Goal: Task Accomplishment & Management: Manage account settings

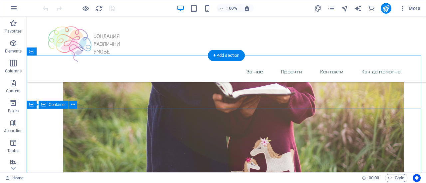
scroll to position [932, 0]
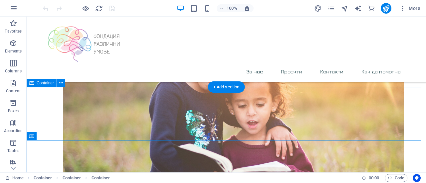
scroll to position [898, 0]
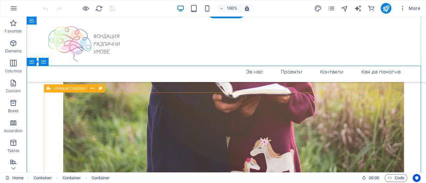
scroll to position [932, 0]
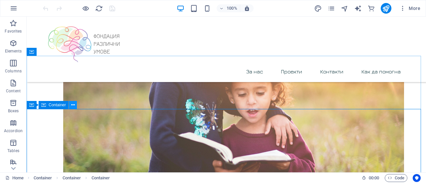
click at [75, 105] on button at bounding box center [73, 105] width 8 height 8
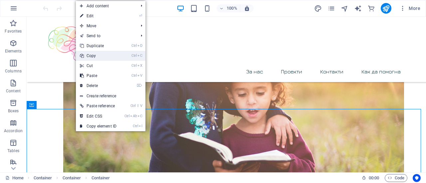
click at [105, 58] on link "Ctrl C Copy" at bounding box center [98, 56] width 45 height 10
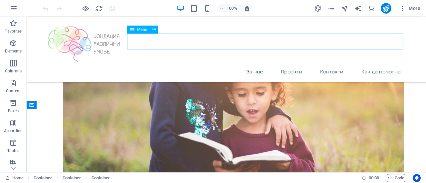
click at [332, 64] on nav "За нас Проекти Контакти Как да помогна" at bounding box center [226, 72] width 359 height 16
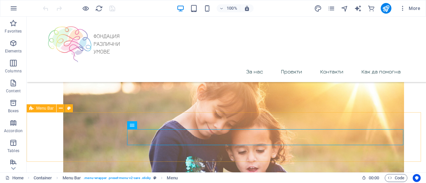
scroll to position [832, 0]
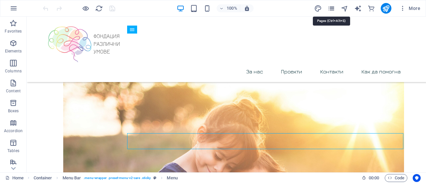
click at [330, 10] on icon "pages" at bounding box center [331, 9] width 8 height 8
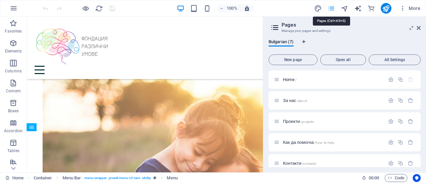
scroll to position [717, 0]
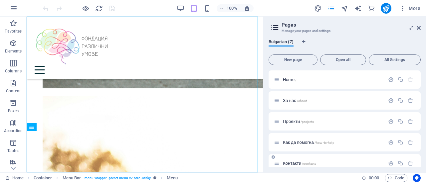
click at [296, 166] on div "Контакти /contacts" at bounding box center [329, 164] width 111 height 8
click at [296, 165] on span "Контакти /contacts" at bounding box center [299, 163] width 33 height 5
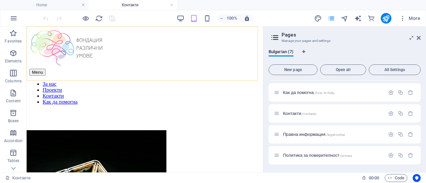
scroll to position [0, 0]
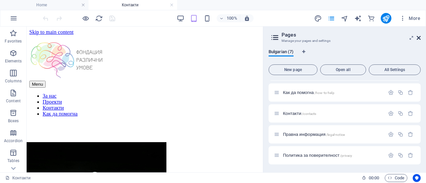
click at [417, 38] on icon at bounding box center [419, 37] width 4 height 5
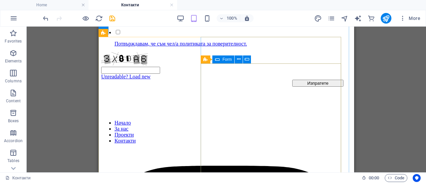
scroll to position [334, 0]
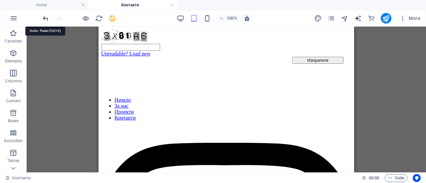
click at [45, 19] on icon "undo" at bounding box center [46, 19] width 8 height 8
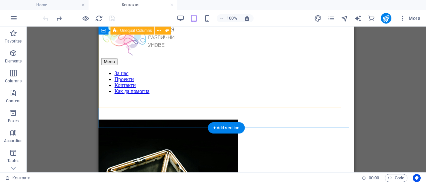
scroll to position [0, 0]
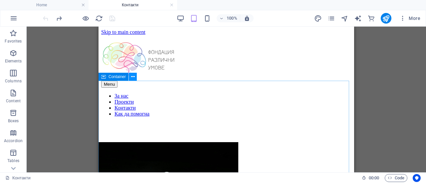
click at [134, 78] on icon at bounding box center [133, 77] width 4 height 7
click at [132, 78] on icon at bounding box center [133, 77] width 4 height 7
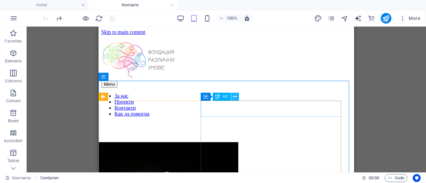
click at [234, 97] on icon at bounding box center [235, 96] width 4 height 7
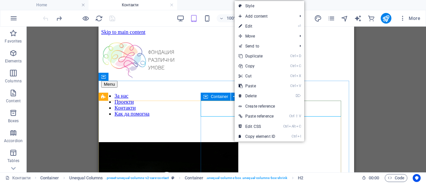
click at [207, 98] on icon at bounding box center [205, 97] width 5 height 8
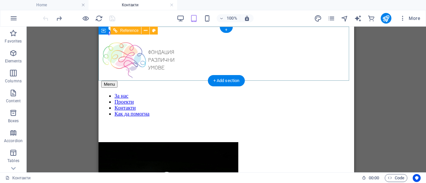
click at [336, 81] on div "Menu" at bounding box center [226, 84] width 250 height 7
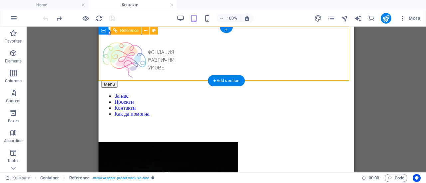
click at [336, 81] on div "Menu" at bounding box center [226, 84] width 250 height 7
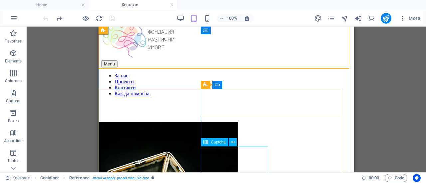
scroll to position [79, 0]
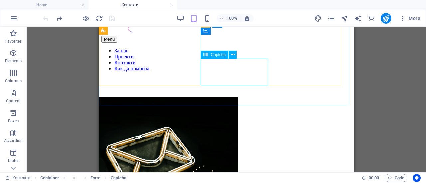
click at [213, 59] on div "Captcha" at bounding box center [221, 55] width 40 height 8
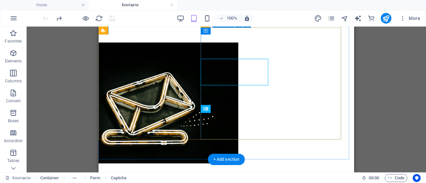
scroll to position [45, 0]
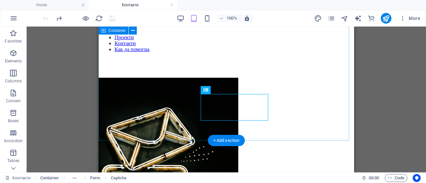
scroll to position [0, 0]
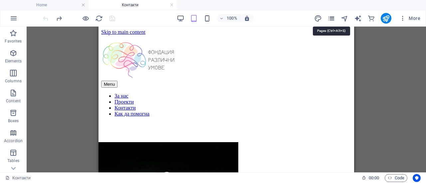
click at [329, 18] on icon "pages" at bounding box center [331, 19] width 8 height 8
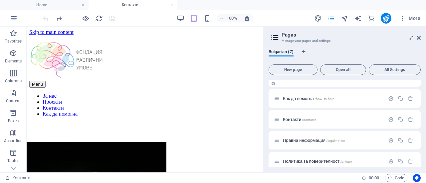
scroll to position [60, 0]
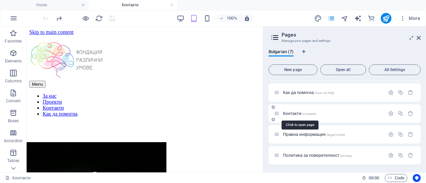
click at [298, 113] on span "Контакти /contacts" at bounding box center [299, 113] width 33 height 5
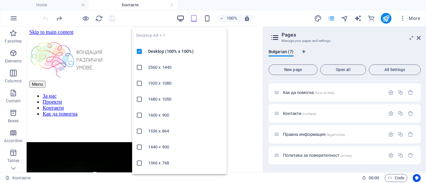
click at [178, 18] on icon "button" at bounding box center [181, 19] width 8 height 8
click at [180, 16] on icon "button" at bounding box center [181, 19] width 8 height 8
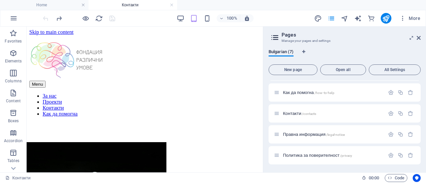
click at [284, 18] on div "100% More" at bounding box center [232, 18] width 381 height 11
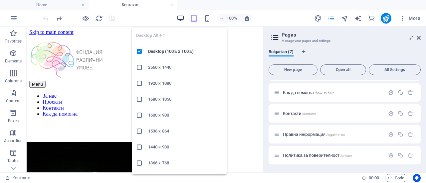
click at [180, 19] on icon "button" at bounding box center [181, 19] width 8 height 8
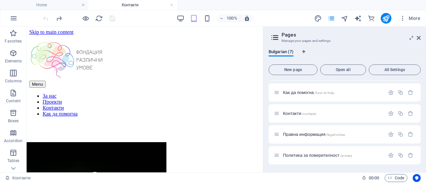
click at [270, 18] on div "100% More" at bounding box center [232, 18] width 381 height 11
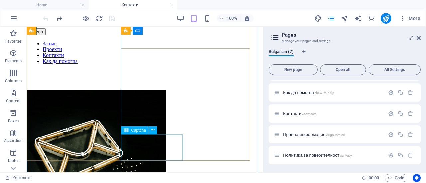
scroll to position [79, 0]
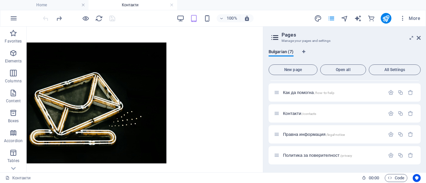
click at [291, 15] on div "100% More" at bounding box center [232, 18] width 381 height 11
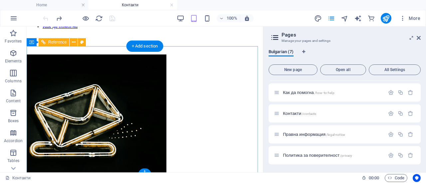
scroll to position [0, 0]
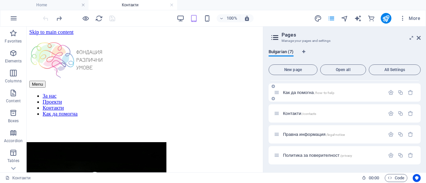
click at [303, 90] on span "Как да помогна /how-to-help" at bounding box center [309, 92] width 52 height 5
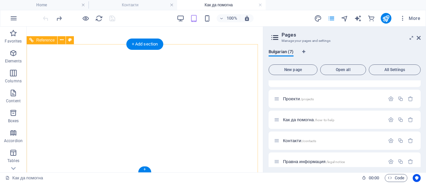
scroll to position [485, 0]
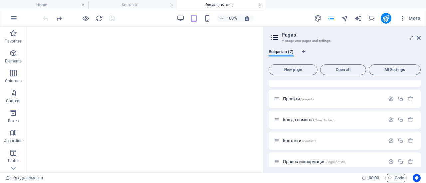
click at [260, 6] on link at bounding box center [260, 5] width 4 height 6
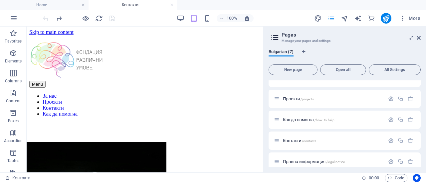
click at [64, 10] on div "100% More" at bounding box center [212, 18] width 425 height 16
click at [59, 2] on h4 "Home" at bounding box center [44, 4] width 89 height 7
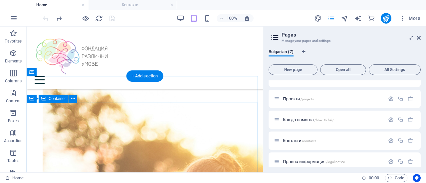
scroll to position [750, 0]
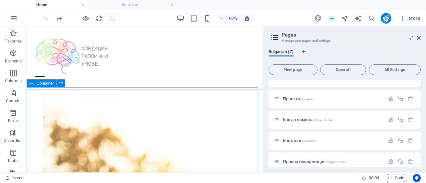
click at [33, 84] on icon at bounding box center [31, 84] width 5 height 8
click at [35, 84] on div "Container" at bounding box center [42, 84] width 30 height 8
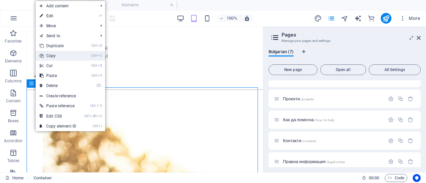
click at [66, 57] on link "Ctrl C Copy" at bounding box center [58, 56] width 45 height 10
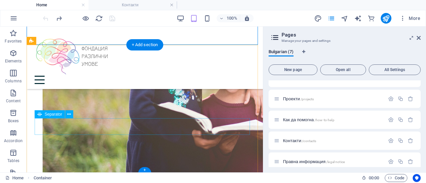
scroll to position [1025, 0]
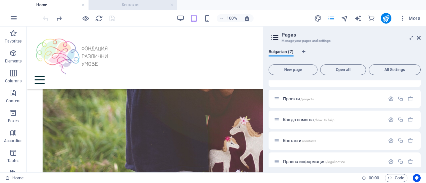
click at [129, 6] on h4 "Контакти" at bounding box center [133, 4] width 89 height 7
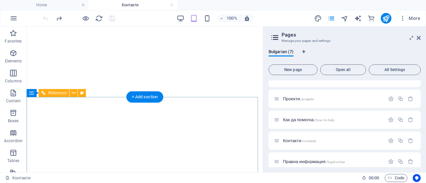
scroll to position [100, 0]
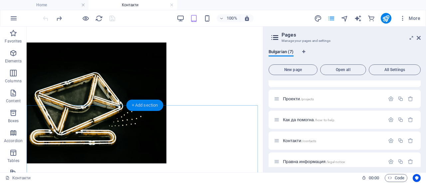
click at [148, 105] on div "+ Add section" at bounding box center [144, 105] width 37 height 11
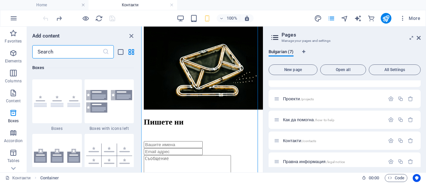
scroll to position [1896, 0]
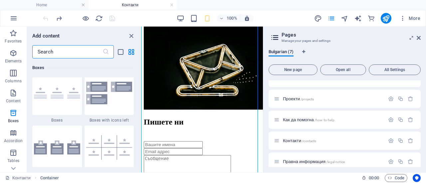
click at [87, 52] on input "text" at bounding box center [67, 51] width 70 height 13
type input "i"
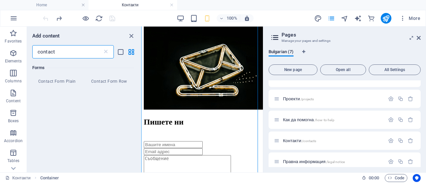
scroll to position [502, 0]
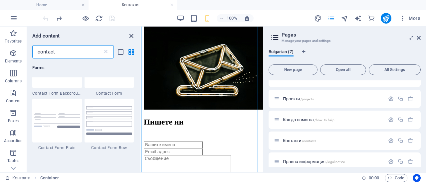
type input "contact"
drag, startPoint x: 130, startPoint y: 36, endPoint x: 104, endPoint y: 9, distance: 37.4
click at [130, 36] on icon "close panel" at bounding box center [131, 36] width 8 height 8
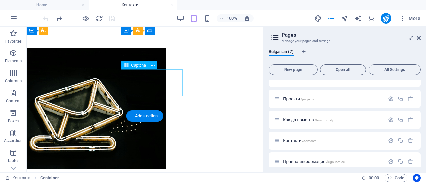
scroll to position [100, 0]
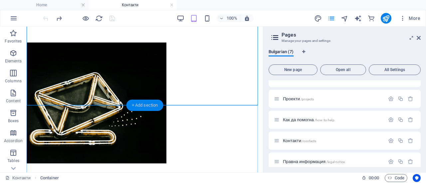
click at [145, 105] on div "+ Add section" at bounding box center [144, 105] width 37 height 11
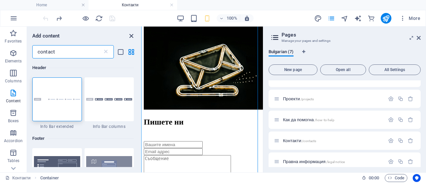
click at [132, 35] on icon "close panel" at bounding box center [131, 36] width 8 height 8
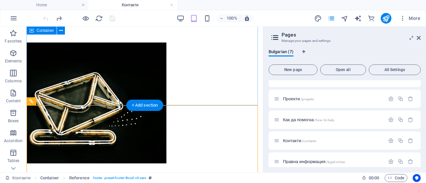
click at [103, 92] on div "Пишете ни Потвърждавам, че съм чел/а политиката за поверителност. Unreadable? L…" at bounding box center [144, 171] width 231 height 296
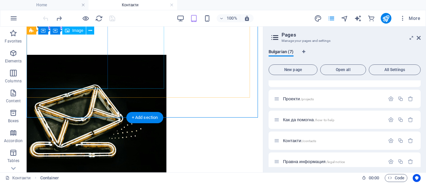
scroll to position [0, 0]
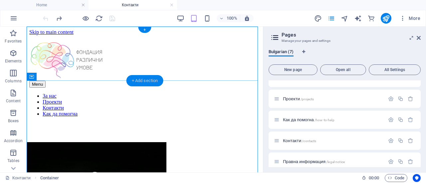
click at [143, 83] on div "+ Add section" at bounding box center [144, 80] width 37 height 11
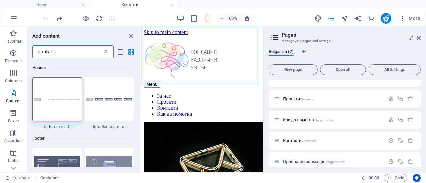
click at [105, 52] on icon at bounding box center [105, 52] width 7 height 7
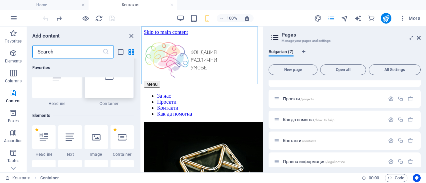
scroll to position [33, 0]
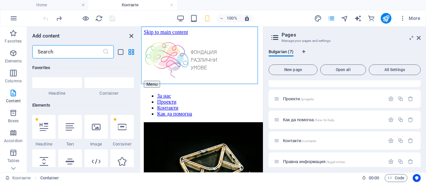
click at [130, 35] on icon "close panel" at bounding box center [131, 36] width 8 height 8
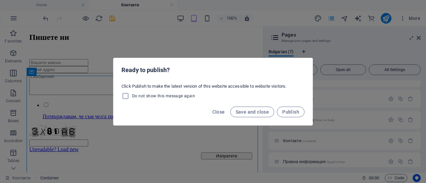
scroll to position [222, 0]
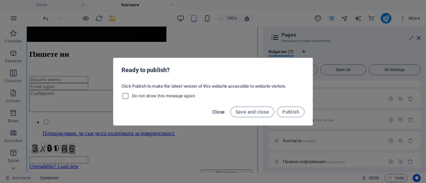
click at [214, 112] on span "Close" at bounding box center [218, 111] width 13 height 5
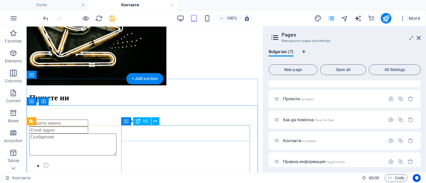
scroll to position [178, 0]
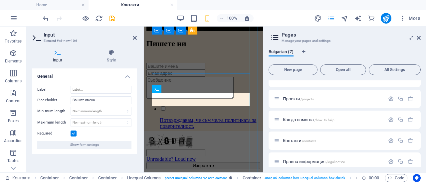
scroll to position [352, 0]
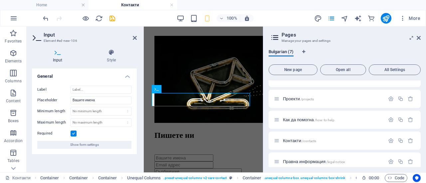
click at [273, 18] on div "100% More" at bounding box center [232, 18] width 381 height 11
click at [135, 38] on icon at bounding box center [135, 37] width 4 height 5
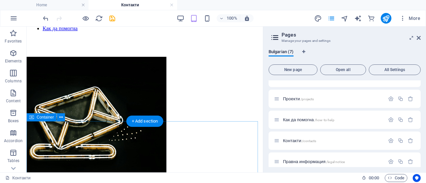
scroll to position [0, 0]
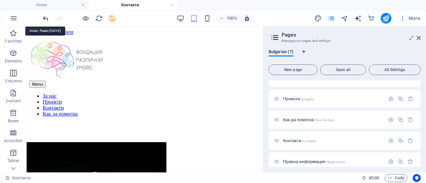
click at [46, 18] on icon "undo" at bounding box center [46, 19] width 8 height 8
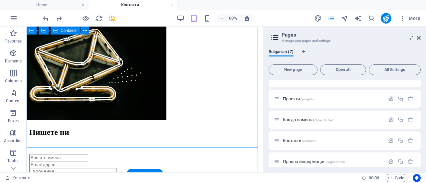
scroll to position [143, 0]
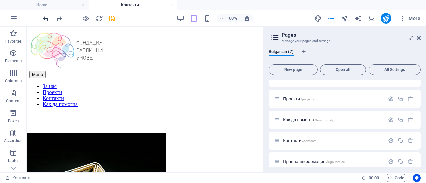
click at [46, 18] on icon "undo" at bounding box center [46, 19] width 8 height 8
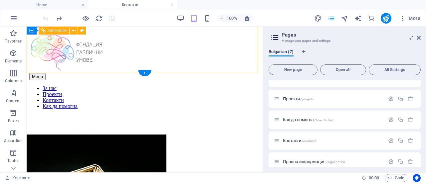
scroll to position [0, 0]
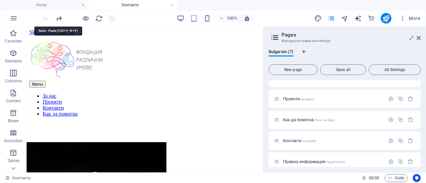
click at [59, 18] on icon "redo" at bounding box center [59, 19] width 8 height 8
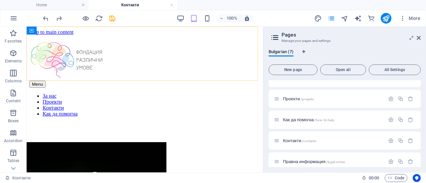
scroll to position [222, 0]
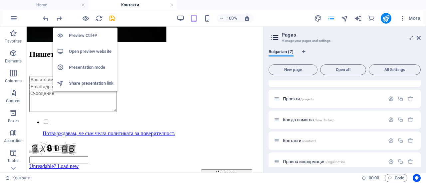
drag, startPoint x: 90, startPoint y: 52, endPoint x: 84, endPoint y: 49, distance: 7.2
click at [84, 49] on h6 "Open preview website" at bounding box center [91, 52] width 45 height 8
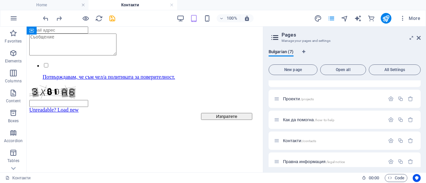
scroll to position [178, 0]
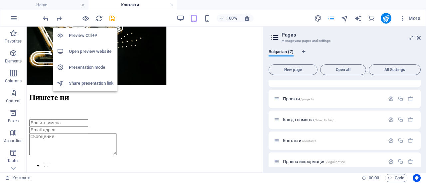
click at [81, 35] on h6 "Preview Ctrl+P" at bounding box center [91, 36] width 45 height 8
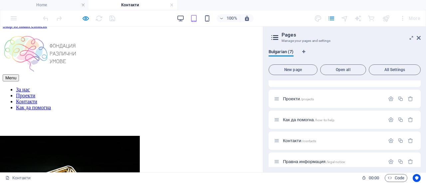
scroll to position [0, 0]
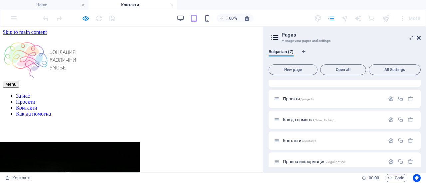
click at [418, 39] on icon at bounding box center [419, 37] width 4 height 5
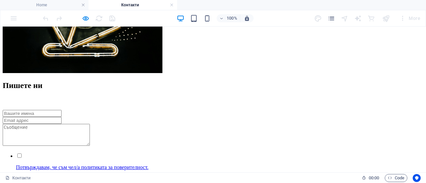
scroll to position [150, 0]
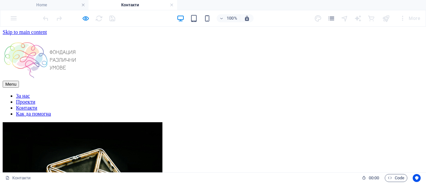
scroll to position [33, 0]
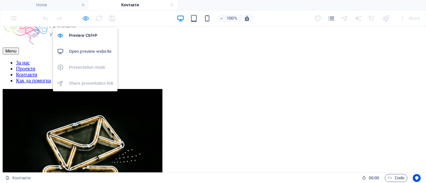
click at [86, 18] on icon "button" at bounding box center [86, 19] width 8 height 8
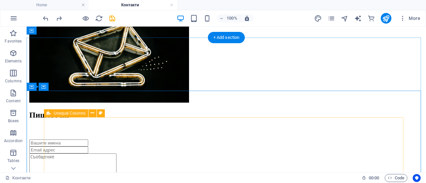
scroll to position [116, 0]
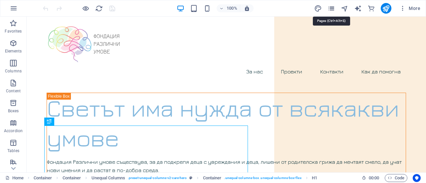
click at [332, 9] on icon "pages" at bounding box center [331, 9] width 8 height 8
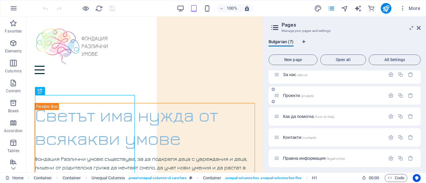
scroll to position [50, 0]
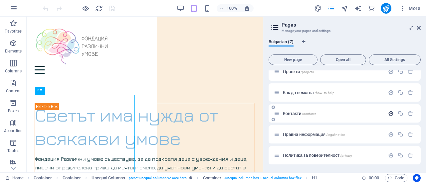
click at [390, 114] on icon "button" at bounding box center [391, 114] width 6 height 6
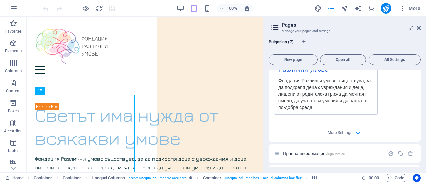
scroll to position [333, 0]
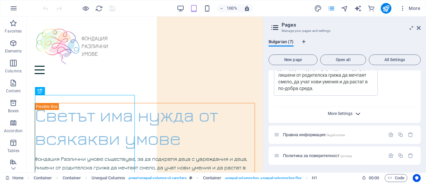
click at [346, 114] on span "More Settings" at bounding box center [340, 113] width 25 height 5
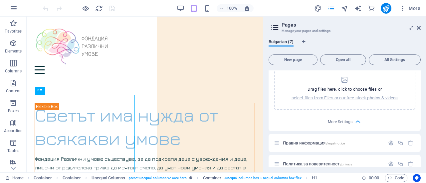
scroll to position [429, 0]
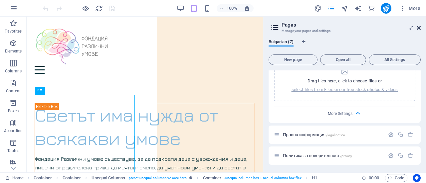
click at [418, 28] on icon at bounding box center [419, 27] width 4 height 5
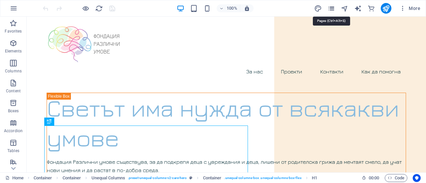
click at [332, 9] on icon "pages" at bounding box center [331, 9] width 8 height 8
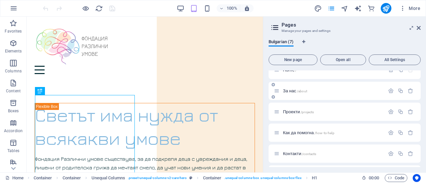
scroll to position [0, 0]
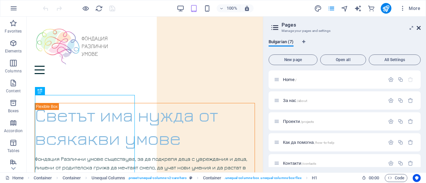
click at [419, 28] on icon at bounding box center [419, 27] width 4 height 5
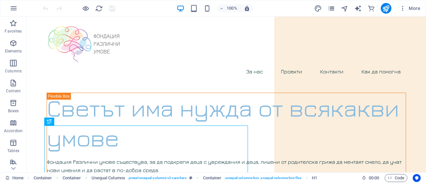
click at [332, 8] on icon "pages" at bounding box center [331, 9] width 8 height 8
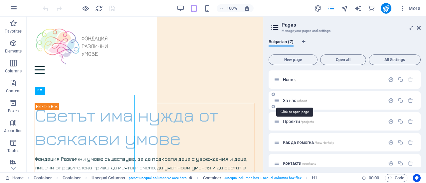
click at [290, 102] on span "За нас /about" at bounding box center [295, 100] width 24 height 5
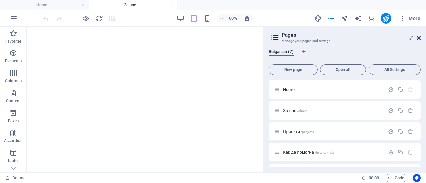
click at [417, 38] on icon at bounding box center [419, 37] width 4 height 5
